Goal: Task Accomplishment & Management: Manage account settings

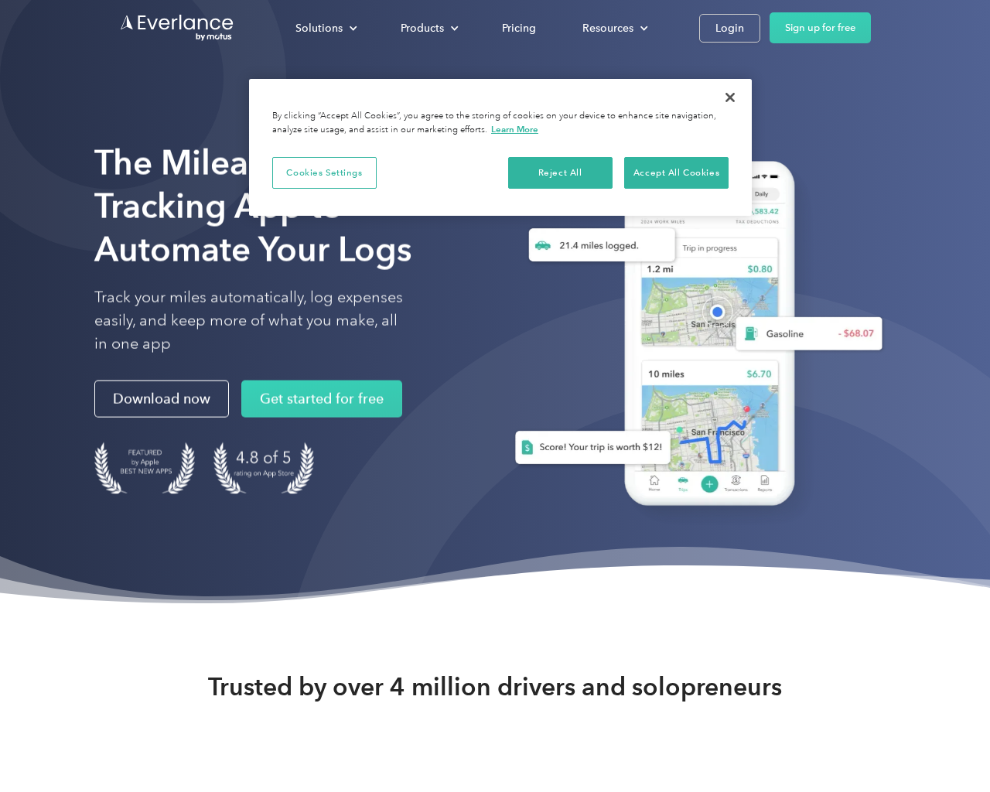
click at [983, 396] on div at bounding box center [721, 731] width 888 height 888
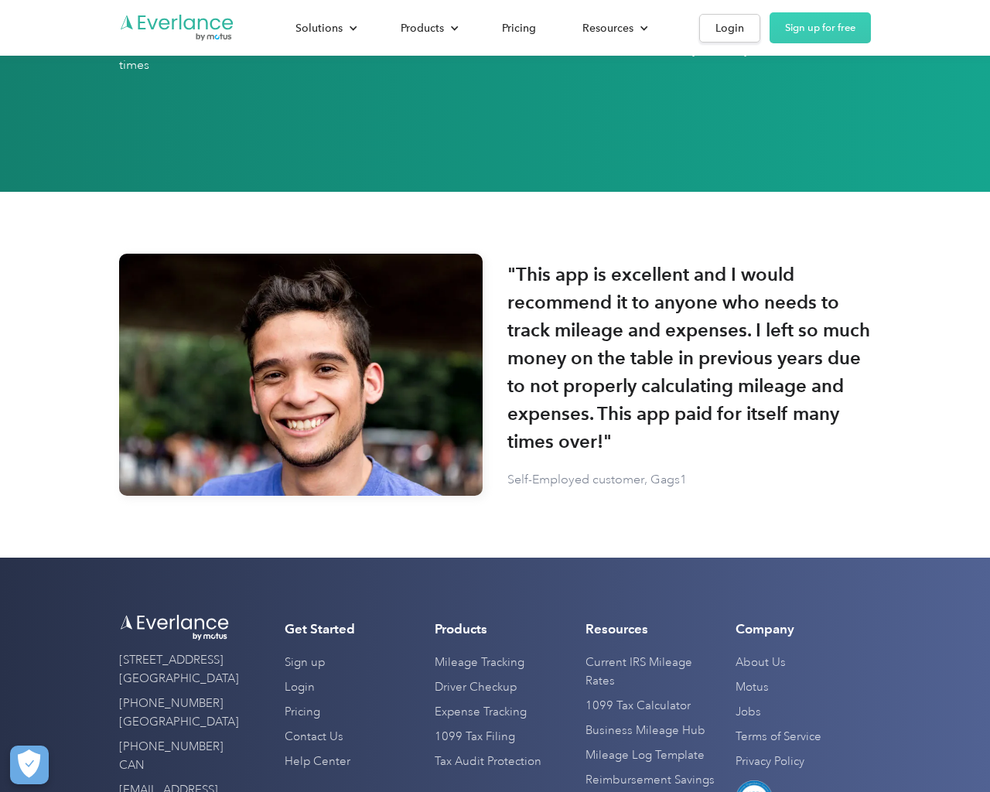
scroll to position [3693, 0]
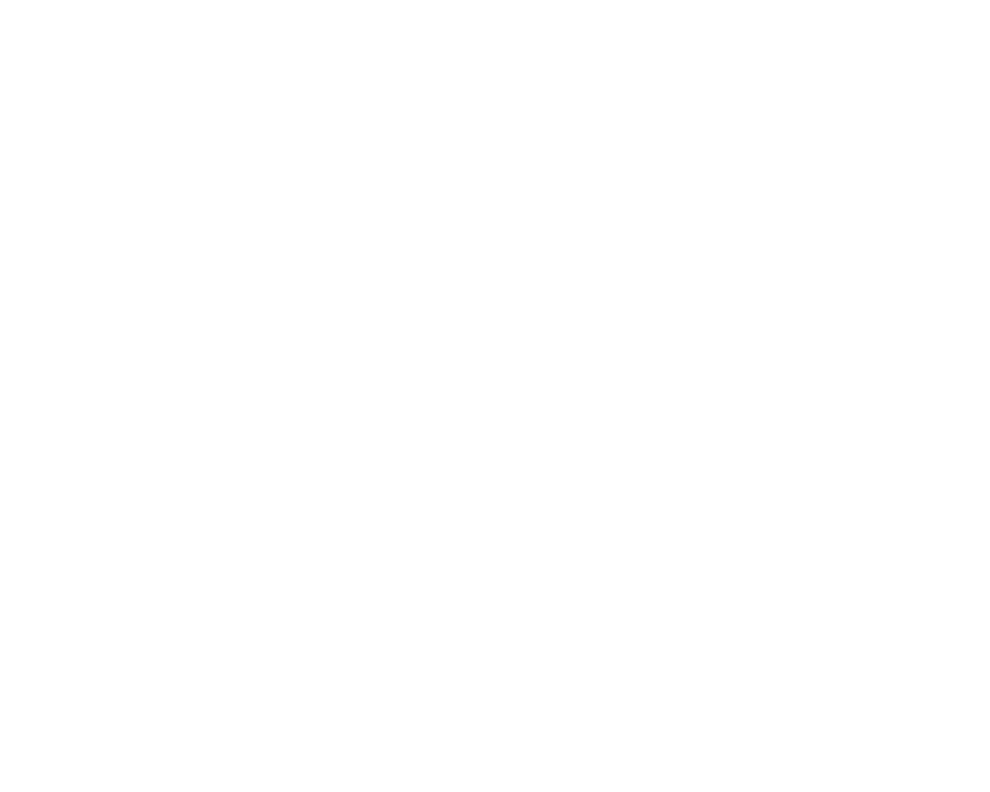
scroll to position [3693, 0]
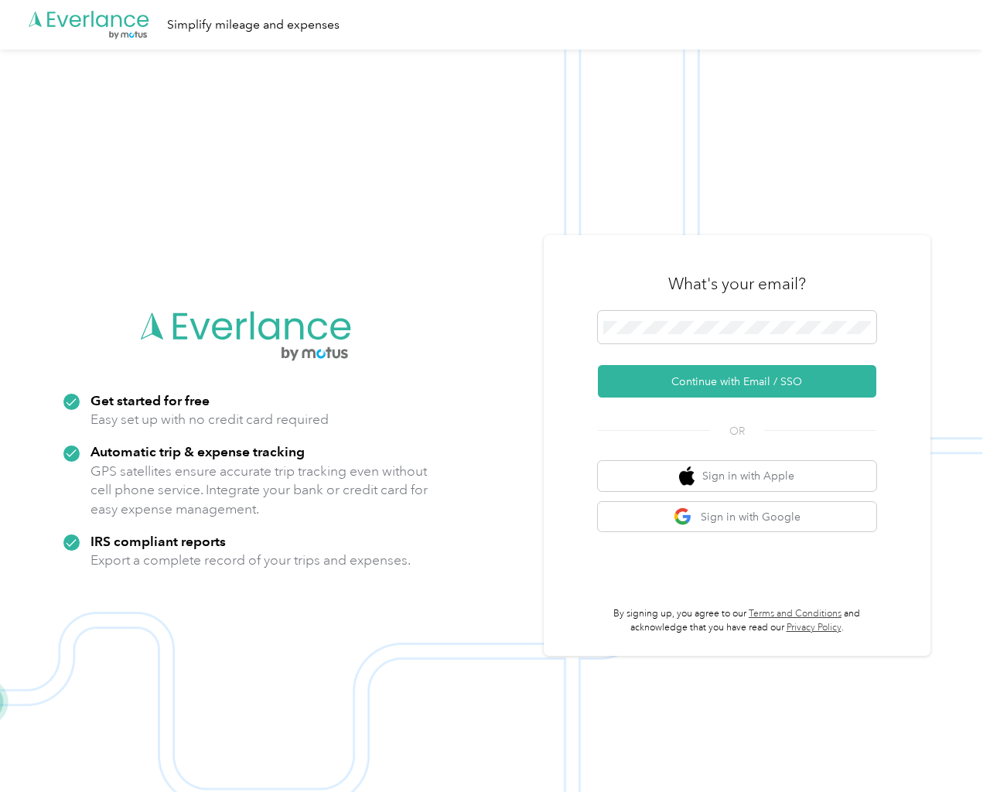
scroll to position [50, 0]
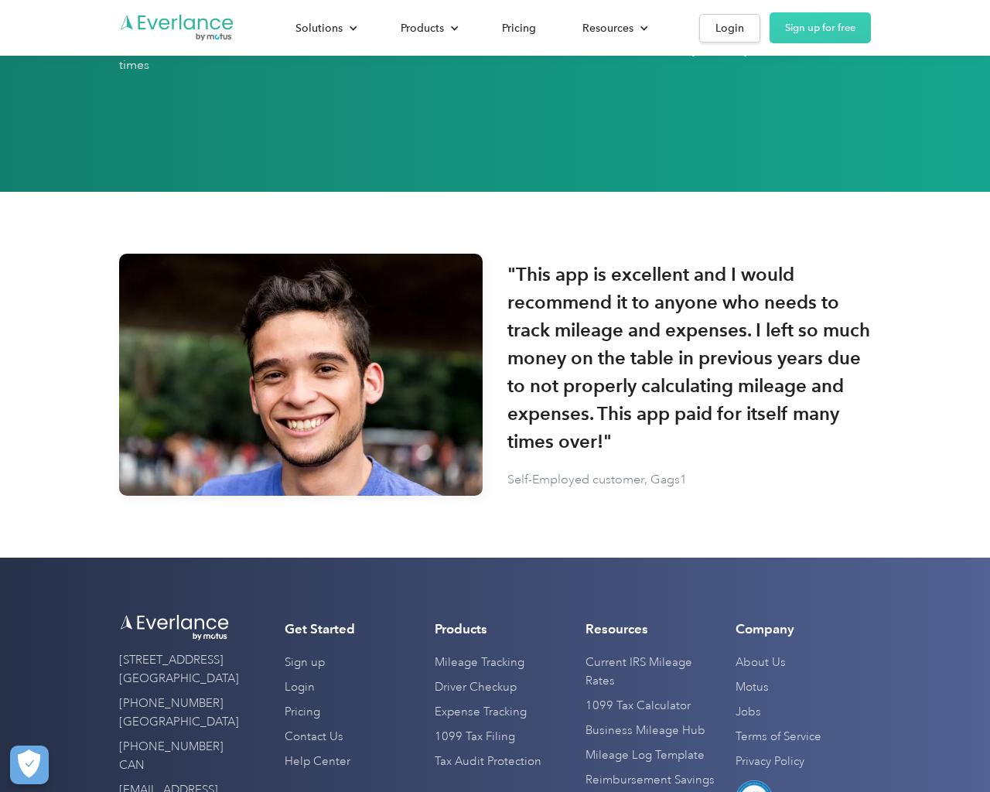
scroll to position [3693, 0]
